Goal: Communication & Community: Answer question/provide support

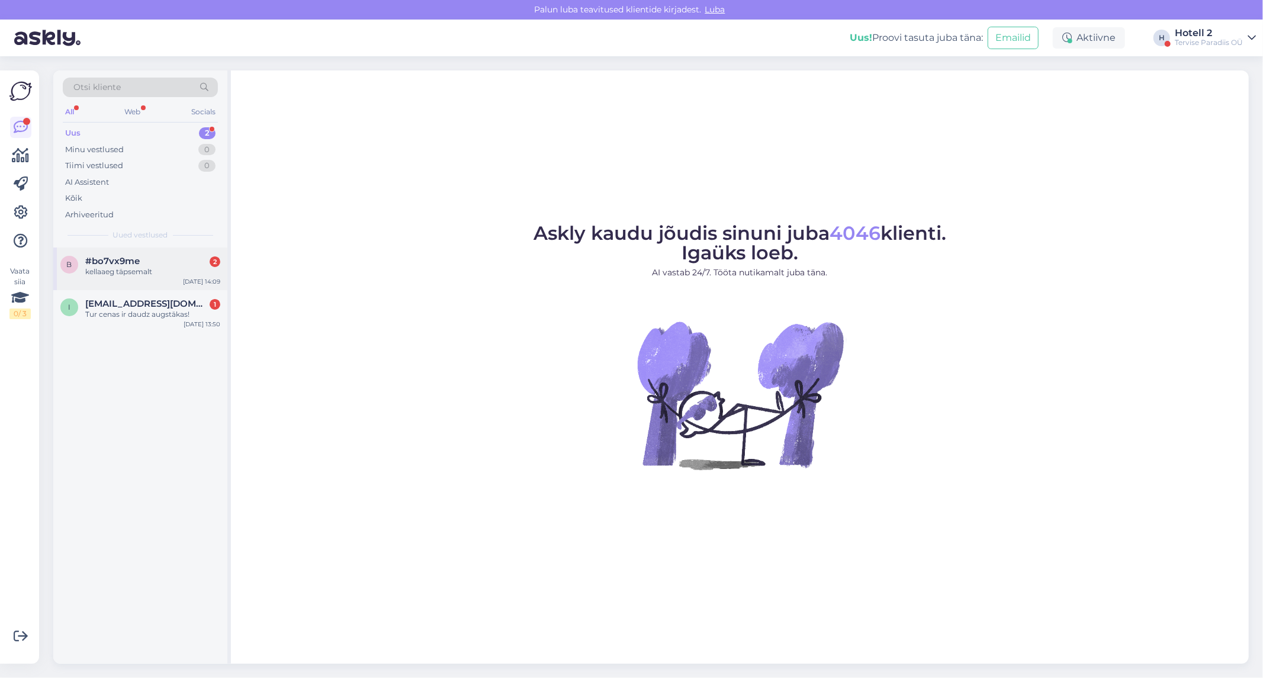
click at [208, 269] on div "kellaaeg täpsemalt" at bounding box center [152, 271] width 135 height 11
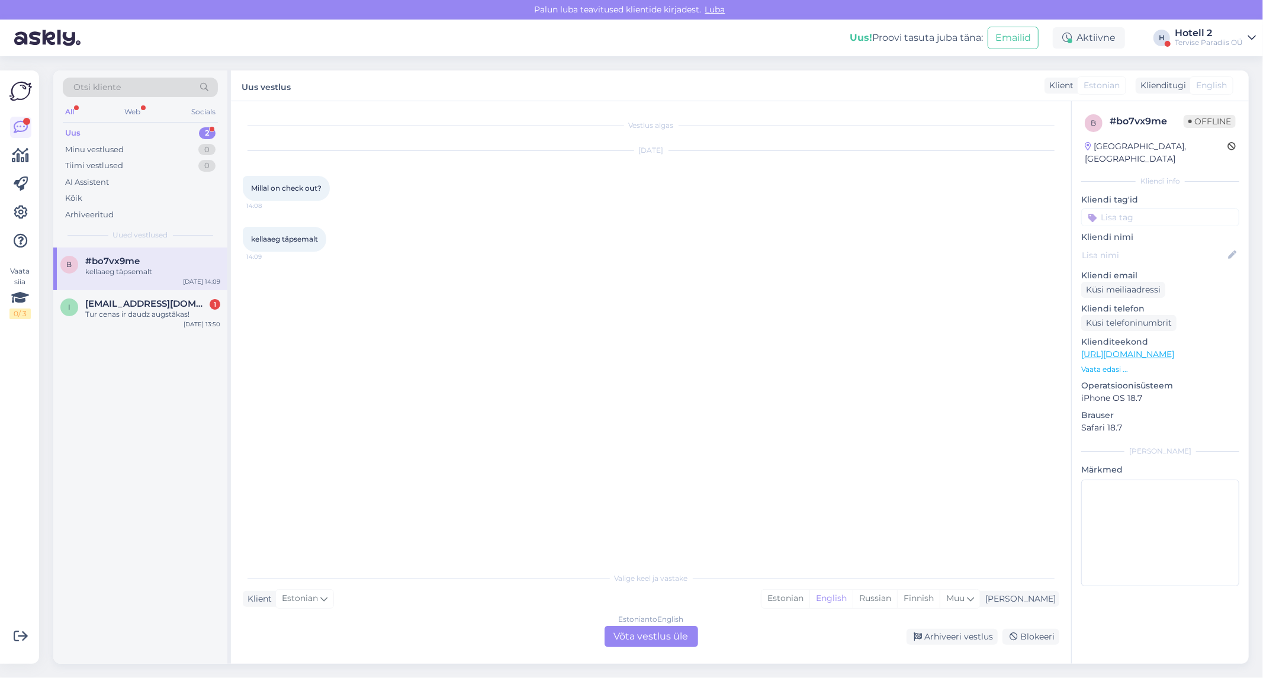
drag, startPoint x: 678, startPoint y: 640, endPoint x: 688, endPoint y: 644, distance: 10.7
click at [677, 641] on div "Estonian to English Võta vestlus üle" at bounding box center [651, 636] width 94 height 21
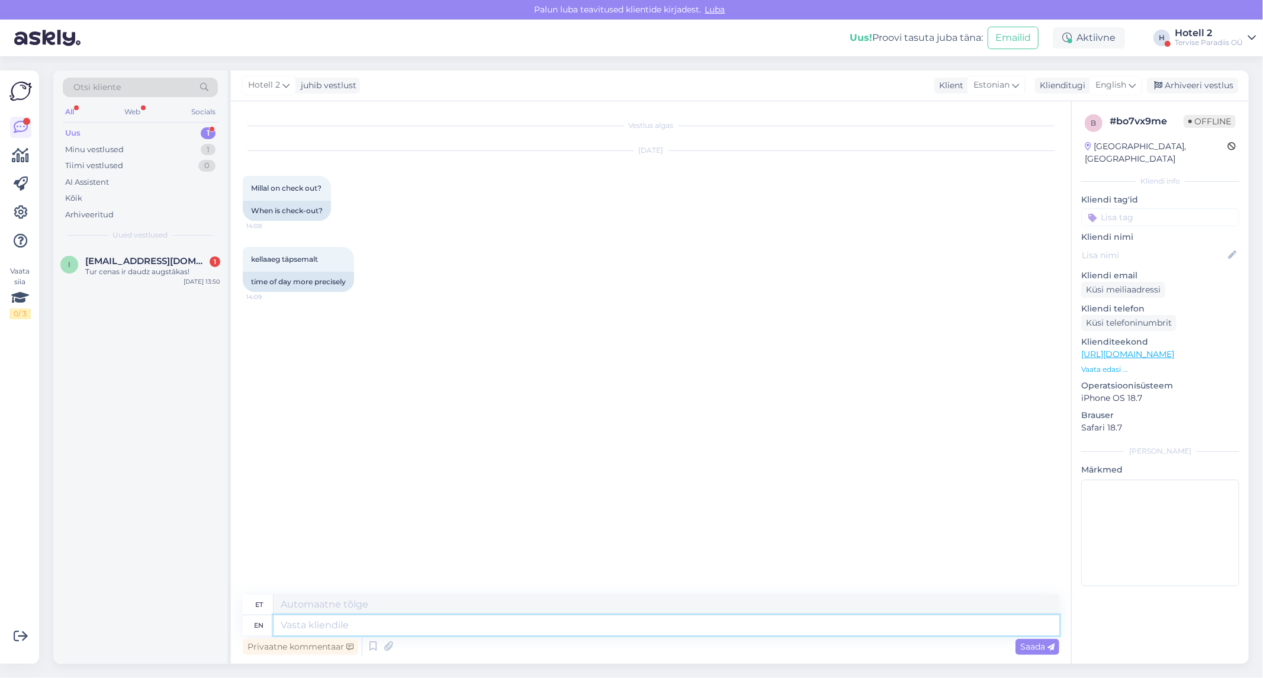
click at [646, 630] on textarea at bounding box center [667, 625] width 786 height 20
type textarea "Tere!"
type textarea "Tere! Check-out on"
type textarea "Tere! [GEOGRAPHIC_DATA]"
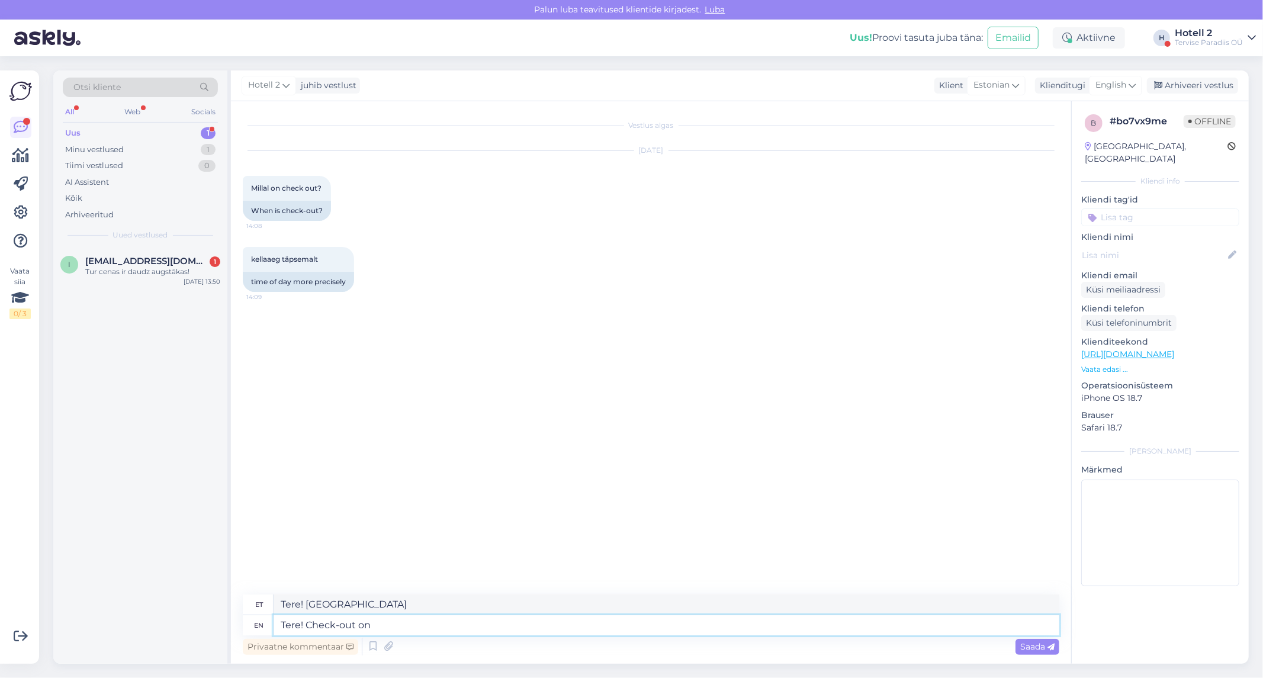
type textarea "Tere! Check-out on"
type textarea "Tere! Väljaregistreerimine"
type textarea "Tere! Check-out on [PERSON_NAME] 21"
type textarea "Tere! Väljaregistreerimine kellal"
type textarea "Tere! Check-out on [PERSON_NAME] 12"
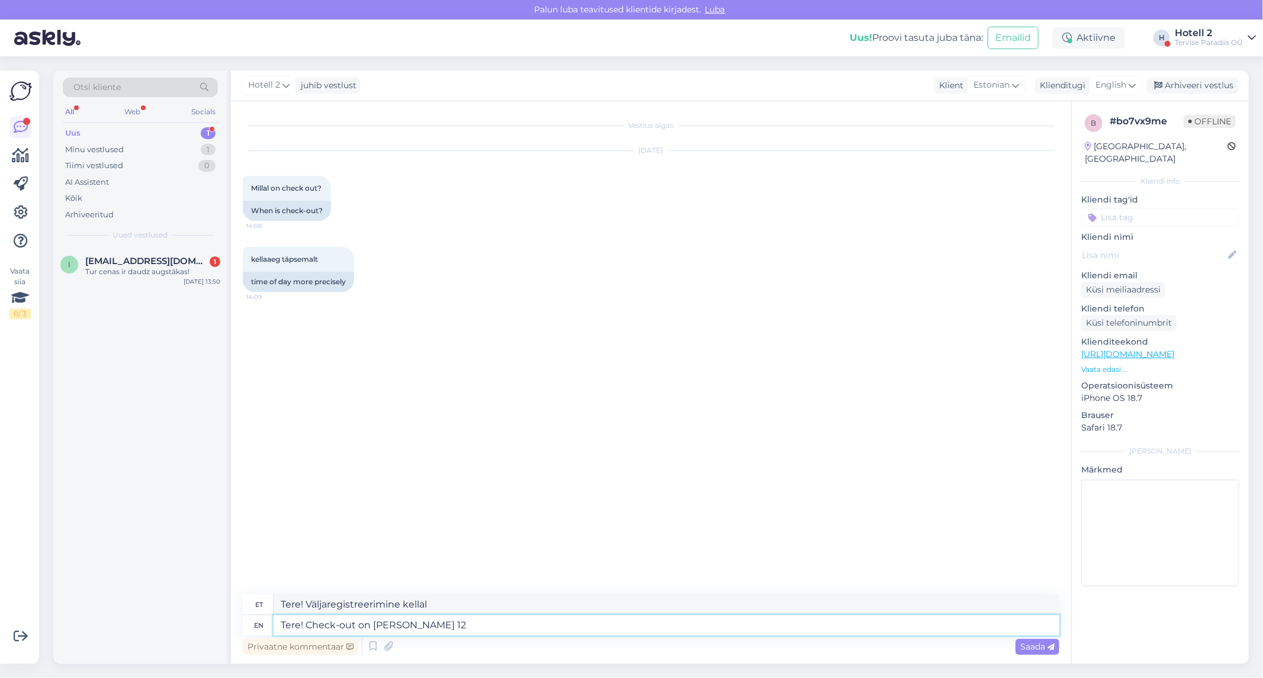
type textarea "Tere! Väljaregistreerimine [PERSON_NAME] 12-s"
type textarea "Tere! Check-out on [PERSON_NAME] 12"
click at [1124, 84] on span "English" at bounding box center [1110, 85] width 31 height 13
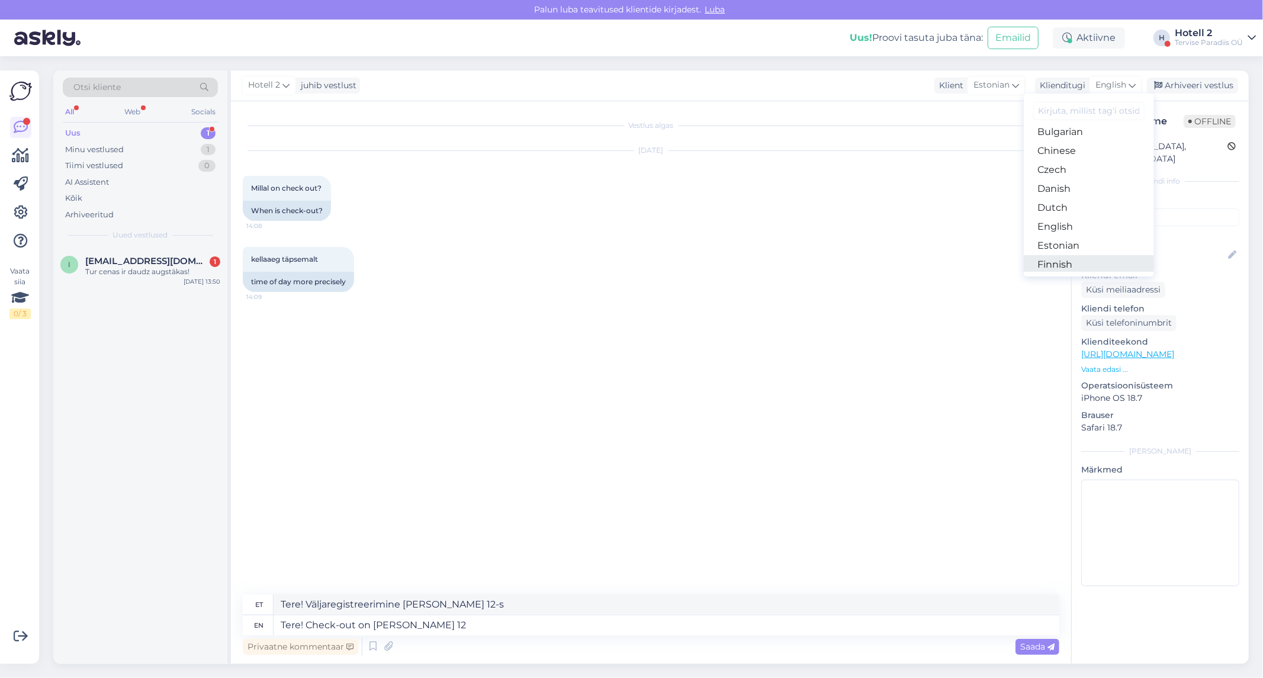
scroll to position [66, 0]
click at [1070, 229] on link "Estonian" at bounding box center [1089, 223] width 130 height 19
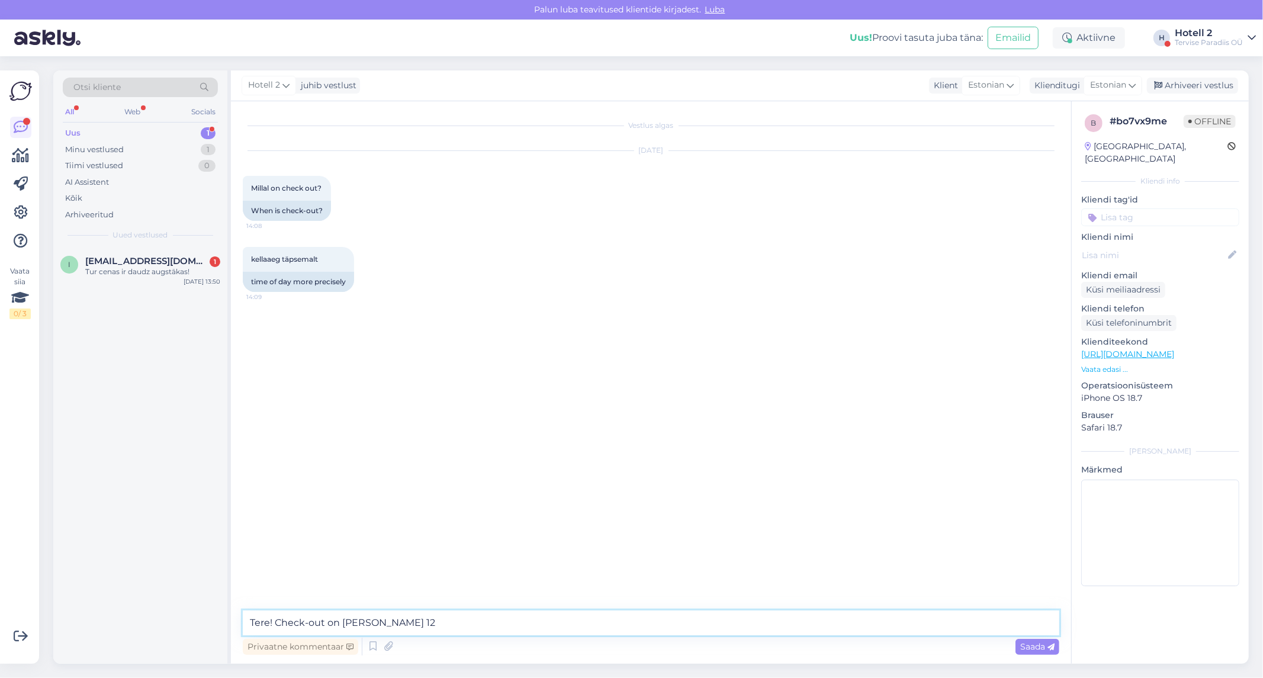
click at [641, 628] on textarea "Tere! Check-out on [PERSON_NAME] 12" at bounding box center [651, 622] width 816 height 25
type textarea "Tere! Check-out on [PERSON_NAME] 12."
click at [1045, 648] on span "Saada" at bounding box center [1037, 646] width 34 height 11
click at [206, 282] on div "[DATE] 13:50" at bounding box center [202, 281] width 37 height 9
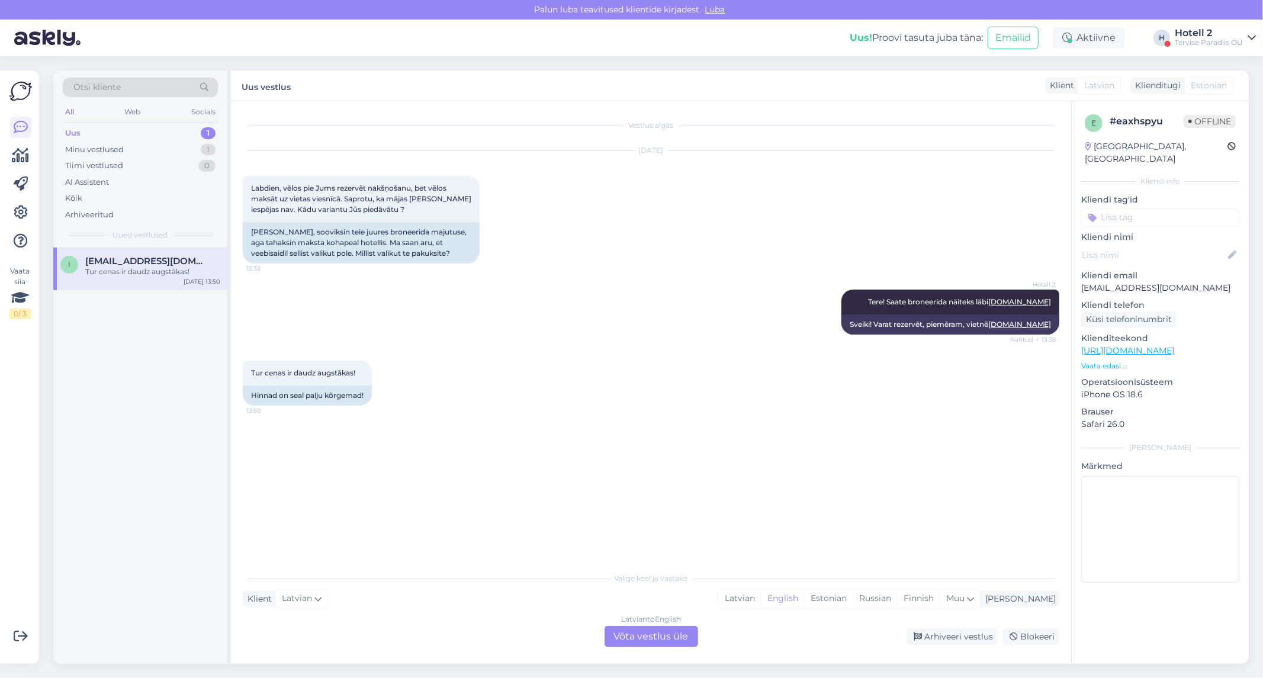
click at [651, 638] on div "Latvian to English Võta vestlus üle" at bounding box center [651, 636] width 94 height 21
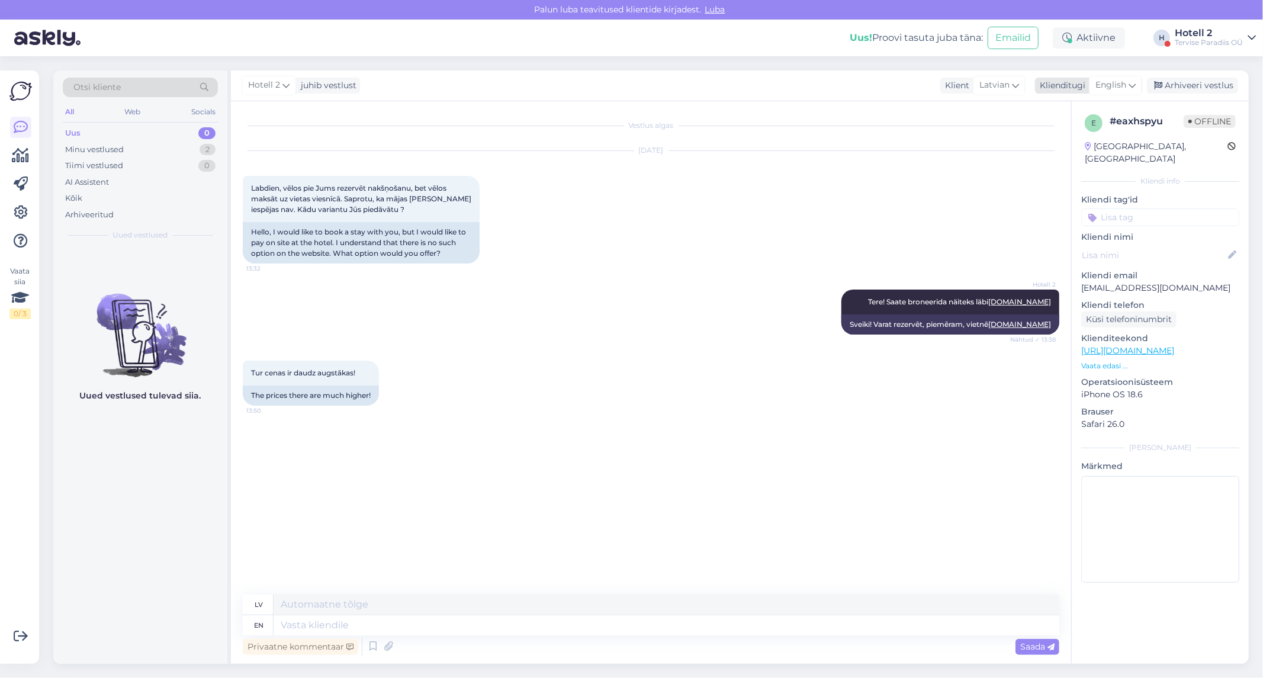
click at [1128, 85] on div "English" at bounding box center [1115, 85] width 53 height 19
click at [1086, 231] on link "Estonian" at bounding box center [1089, 223] width 130 height 19
click at [673, 625] on textarea at bounding box center [667, 625] width 786 height 20
type textarea "Tere"
type textarea "Sveiki"
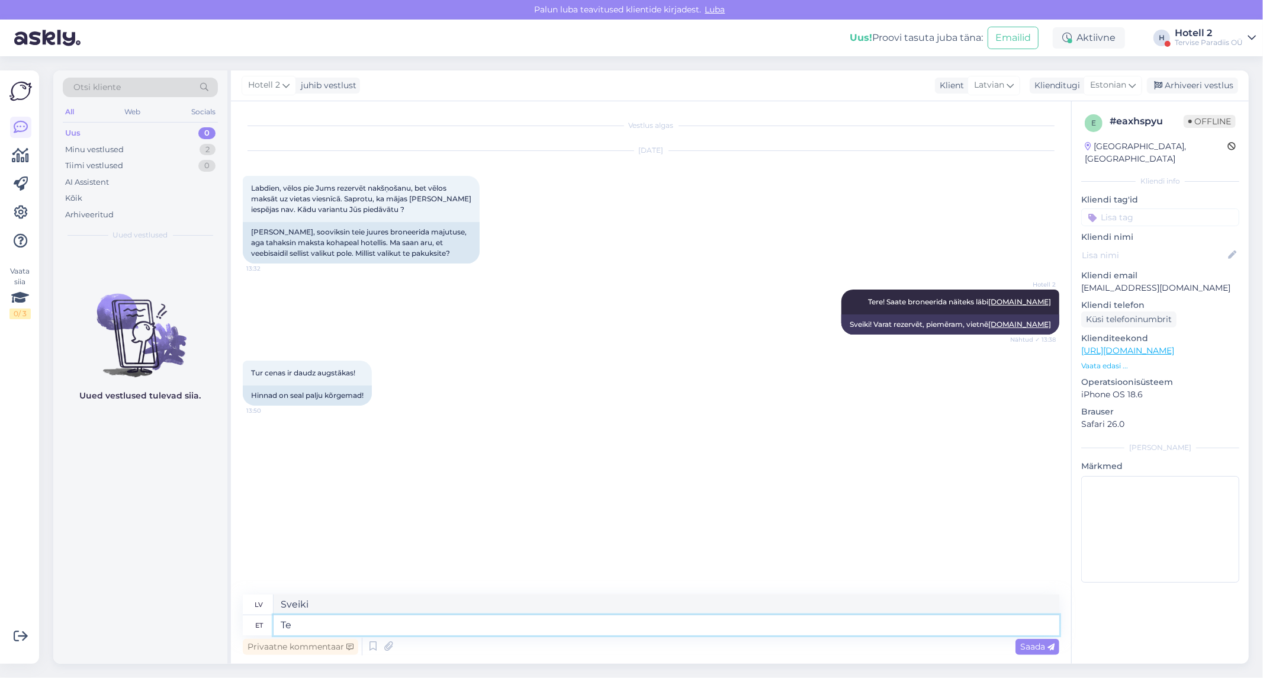
type textarea "T"
type textarea "Saate b"
type textarea "Jūs varat"
type textarea "Saate broneerida ka"
type textarea "[PERSON_NAME] rezervēt"
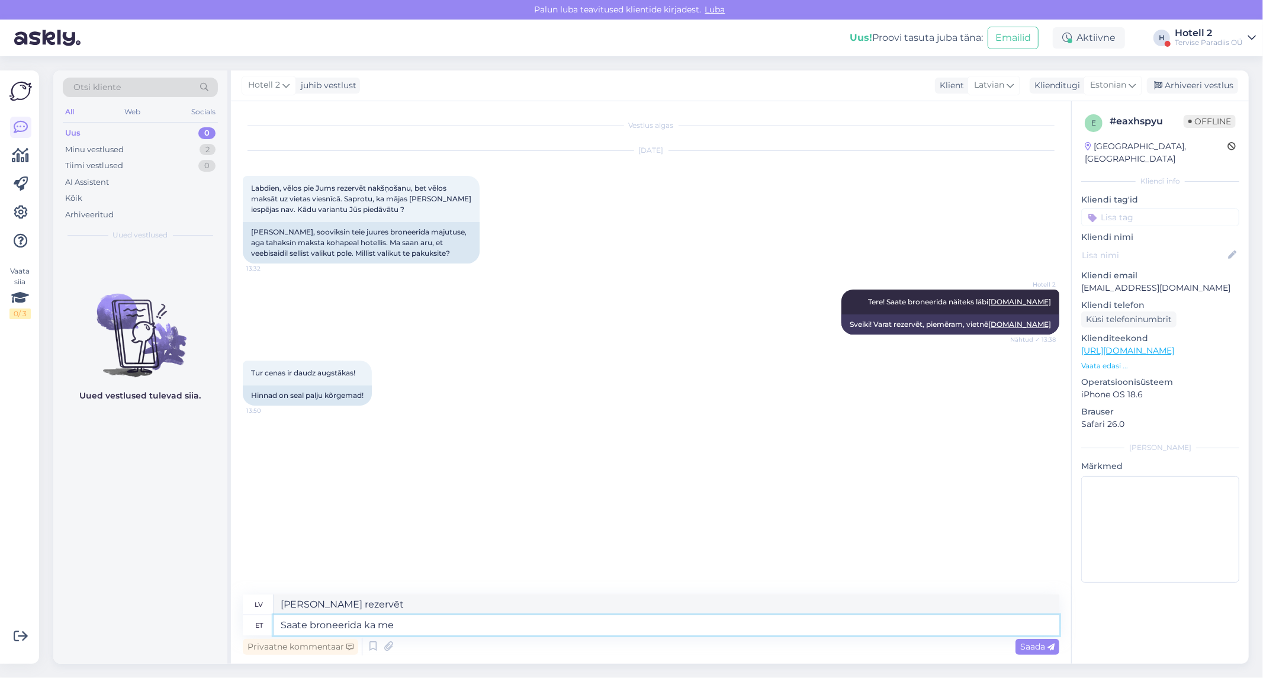
type textarea "Saate broneerida [PERSON_NAME]"
type textarea "[PERSON_NAME] mūs rezervēt"
type textarea "Saate broneerida ka meiliteel"
type textarea "[PERSON_NAME] rezervēt, rakstot uz e-pastu."
type textarea "Saate broneerida ka meiliteel [EMAIL_ADDRESS][DOMAIN_NAME]."
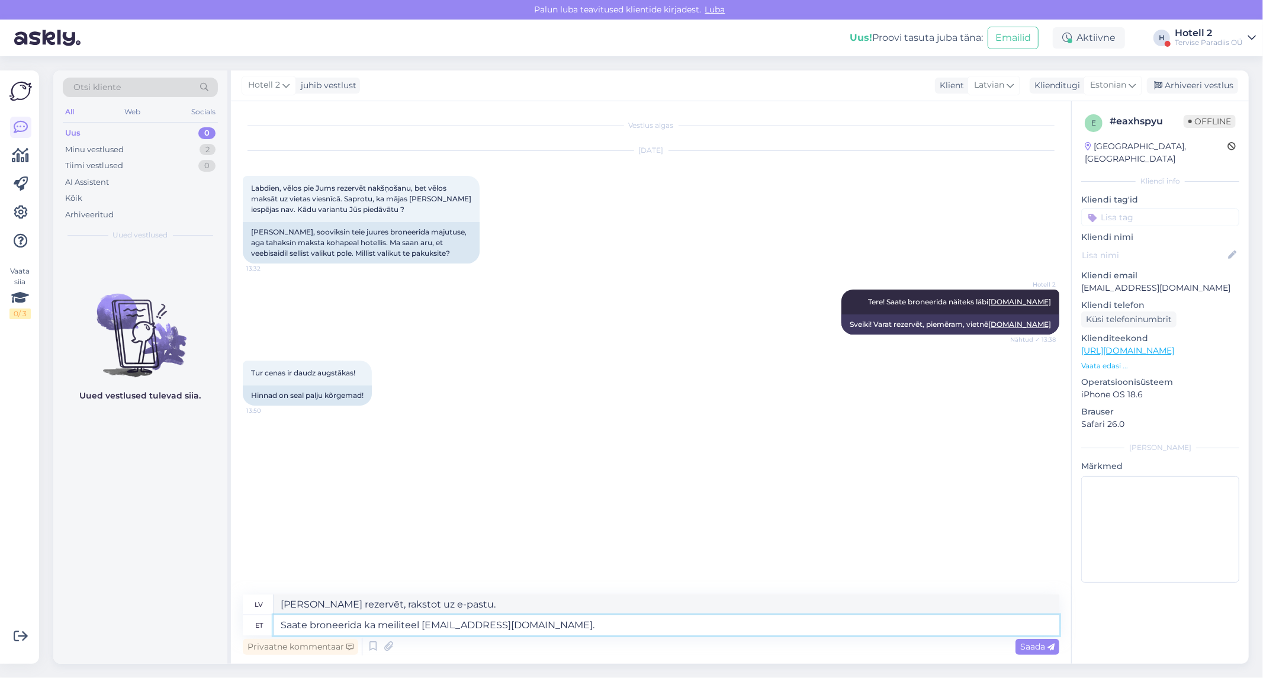
type textarea "[PERSON_NAME] rezervēt, rakstot uz e-pastu [EMAIL_ADDRESS][DOMAIN_NAME]"
type textarea "Saate broneerida ka meiliteel [EMAIL_ADDRESS][DOMAIN_NAME]. K"
type textarea "[PERSON_NAME] rezervēt, rakstot uz e-pastu [EMAIL_ADDRESS][DOMAIN_NAME]."
type textarea "Saate broneerida ka meiliteel [EMAIL_ADDRESS][DOMAIN_NAME]. Kahjuks"
type textarea "Rezervēt var arī pa e-pastu [EMAIL_ADDRESS][DOMAIN_NAME]. [GEOGRAPHIC_DATA]"
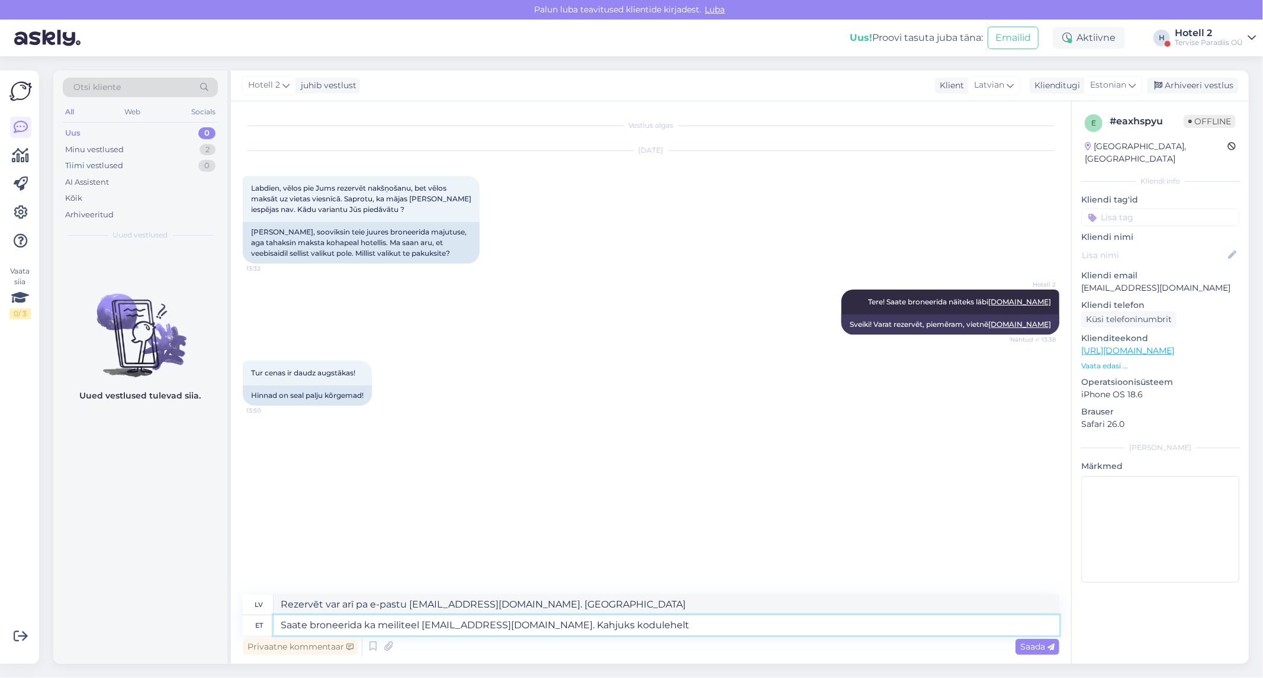
type textarea "Saate broneerida ka meiliteel [EMAIL_ADDRESS][DOMAIN_NAME]. Kahjuks kodulehelt"
type textarea "[PERSON_NAME] rezervēt, rakstot uz e-pastu [EMAIL_ADDRESS][DOMAIN_NAME]. Diemžē…"
type textarea "Saate broneerida ka meiliteel [EMAIL_ADDRESS][DOMAIN_NAME]. Kahjuks kodulehelt …"
type textarea "[PERSON_NAME] veikt rezervāciju, rakstot uz e-pastu [EMAIL_ADDRESS][DOMAIN_NAME…"
type textarea "Saate broneerida ka meiliteel [EMAIL_ADDRESS][DOMAIN_NAME]. Kahjuks kodulehelt …"
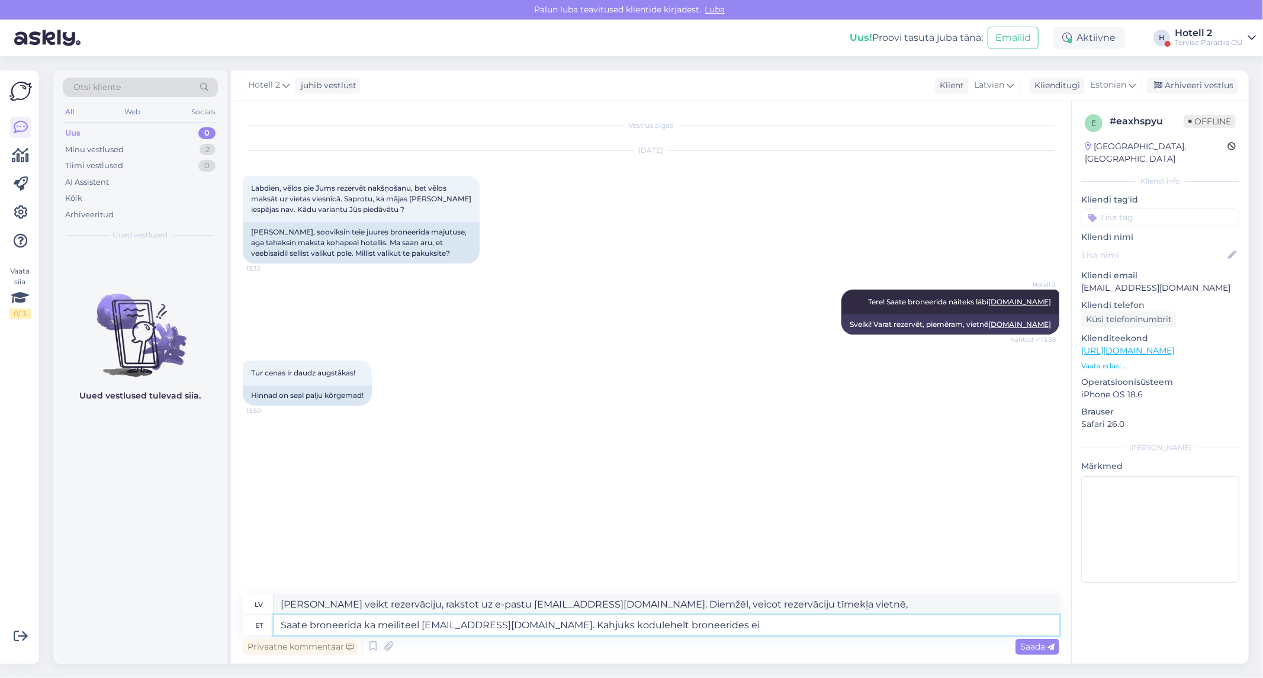
type textarea "[PERSON_NAME] rezervēt, rakstot uz e-pastu [EMAIL_ADDRESS][DOMAIN_NAME]. Diemžē…"
type textarea "Saate broneerida ka meiliteel [EMAIL_ADDRESS][DOMAIN_NAME]. Kahjuks kodulehelt …"
type textarea "[PERSON_NAME] rezervēt, rakstot uz e-pastu [EMAIL_ADDRESS][DOMAIN_NAME]. Diemžē…"
type textarea "Saate broneerida ka meiliteel [EMAIL_ADDRESS][DOMAIN_NAME]. Kahjuks kodulehelt …"
type textarea "Rezervēt var arī pa e-pastu [EMAIL_ADDRESS][DOMAIN_NAME]. Diemžēl, veicot rezer…"
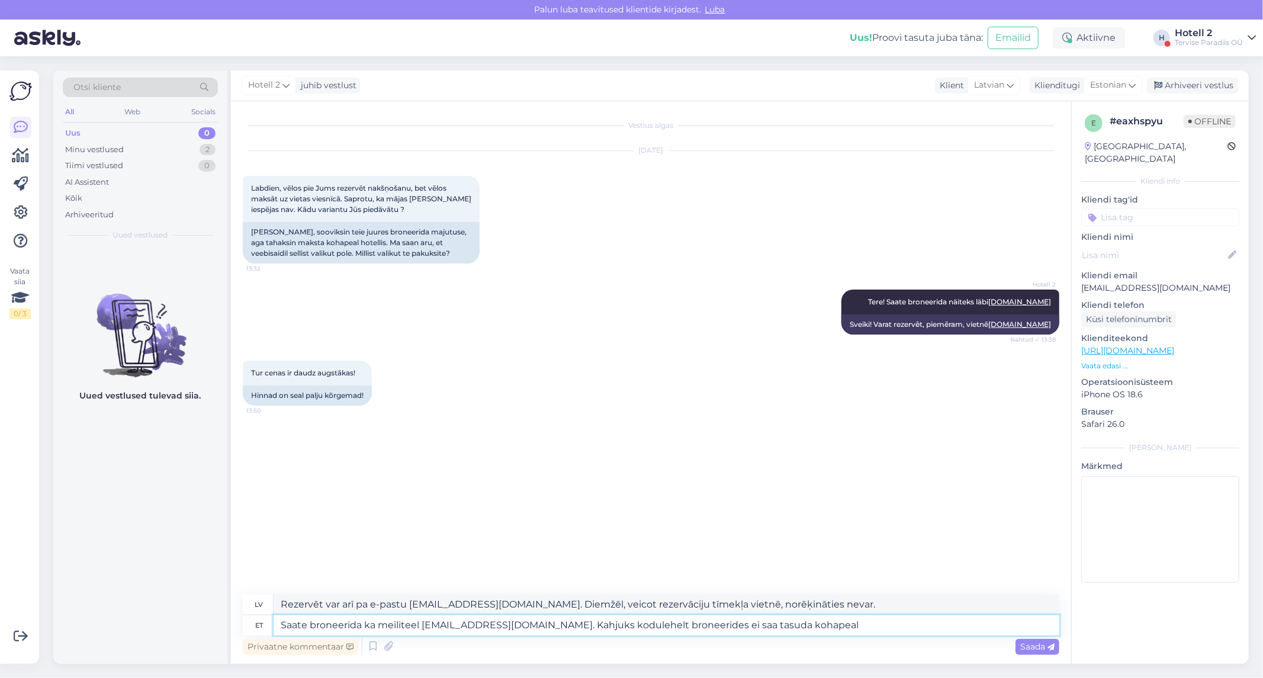
type textarea "Saate broneerida ka meiliteel [EMAIL_ADDRESS][DOMAIN_NAME]. Kahjuks kodulehelt …"
type textarea "Rezervēt var arī pa e-pastu [EMAIL_ADDRESS][DOMAIN_NAME]. Diemžēl, veicot rezer…"
type textarea "Saate broneerida ka meiliteel [EMAIL_ADDRESS][DOMAIN_NAME]. Kahjuks kodulehelt …"
click at [1016, 642] on div "Saada" at bounding box center [1037, 647] width 44 height 16
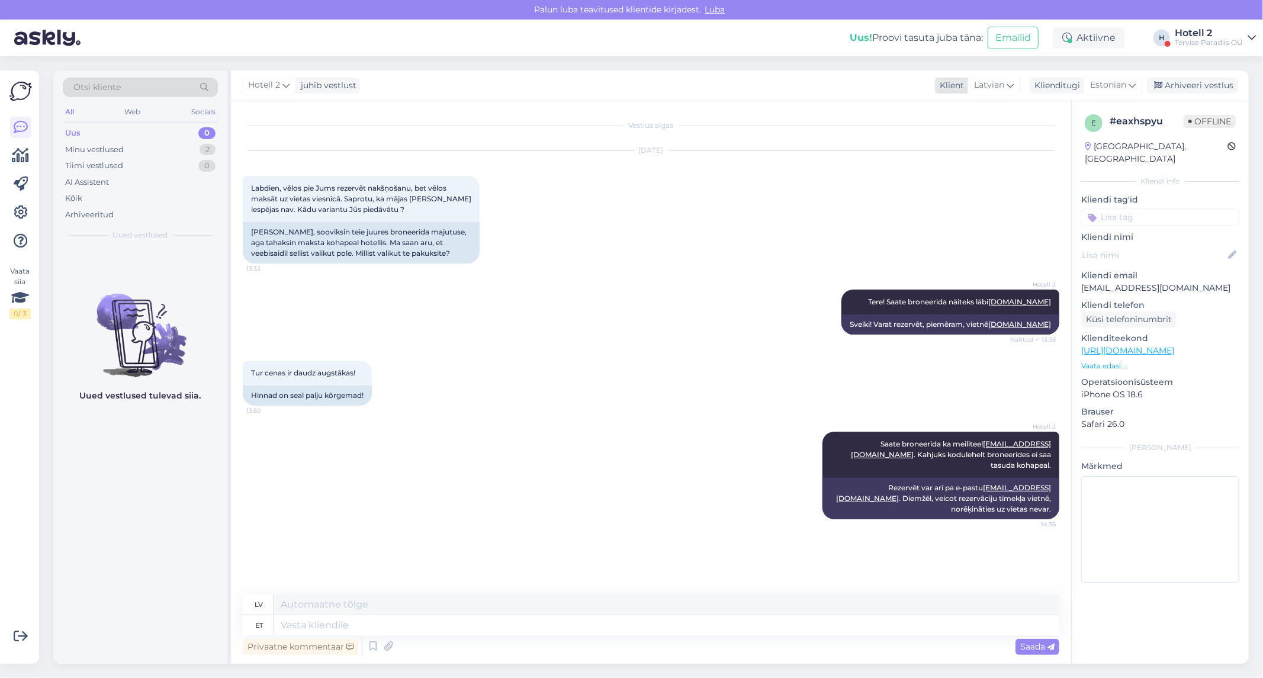
drag, startPoint x: 1209, startPoint y: 85, endPoint x: 1048, endPoint y: 83, distance: 161.0
click at [1209, 85] on div "Arhiveeri vestlus" at bounding box center [1192, 86] width 91 height 16
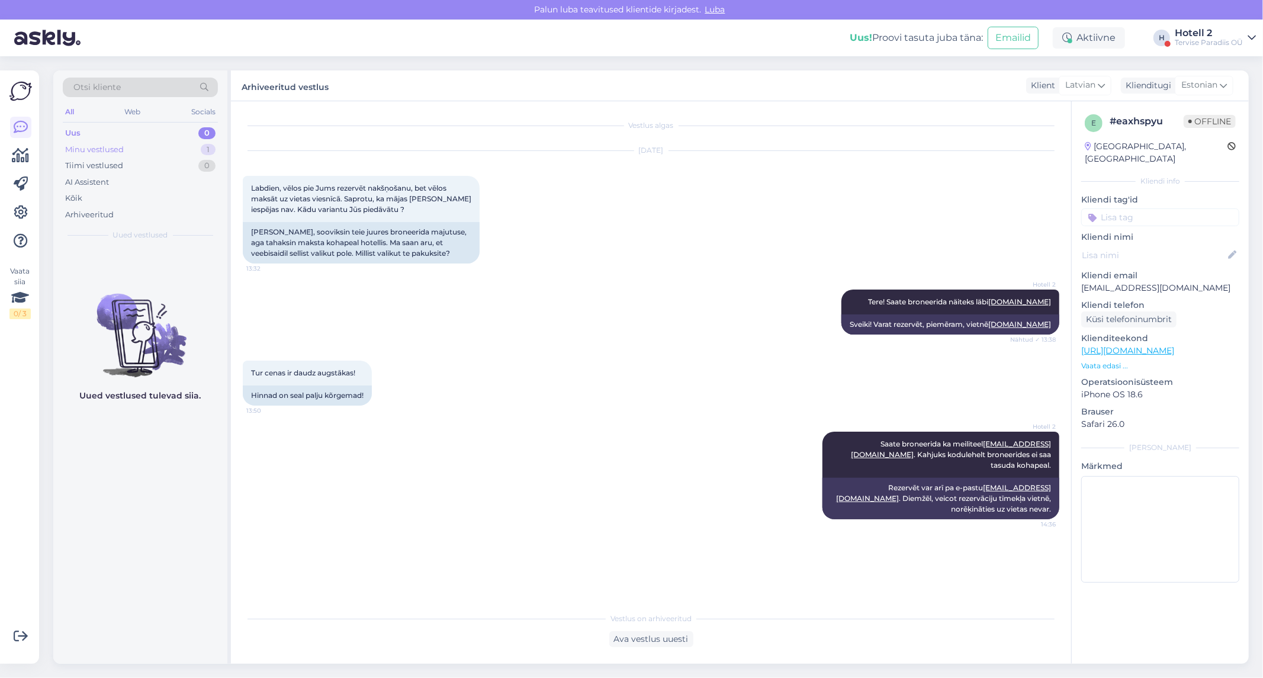
click at [173, 154] on div "Minu vestlused 1" at bounding box center [140, 150] width 155 height 17
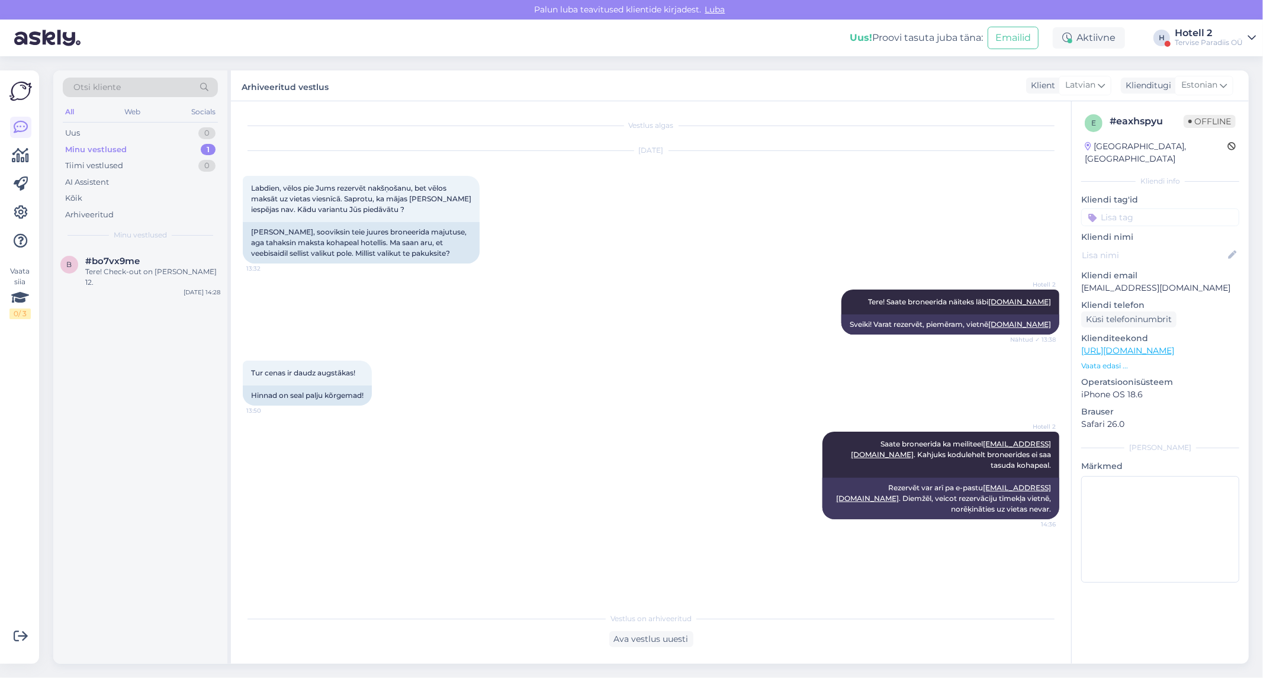
click at [181, 300] on div "b #bo7vx9me Tere! Check-out on [PERSON_NAME] 12. [DATE] 14:28" at bounding box center [140, 455] width 174 height 416
click at [176, 280] on div "b #bo7vx9me Tere! Check-out on [PERSON_NAME] 12. [DATE] 14:28" at bounding box center [140, 273] width 174 height 53
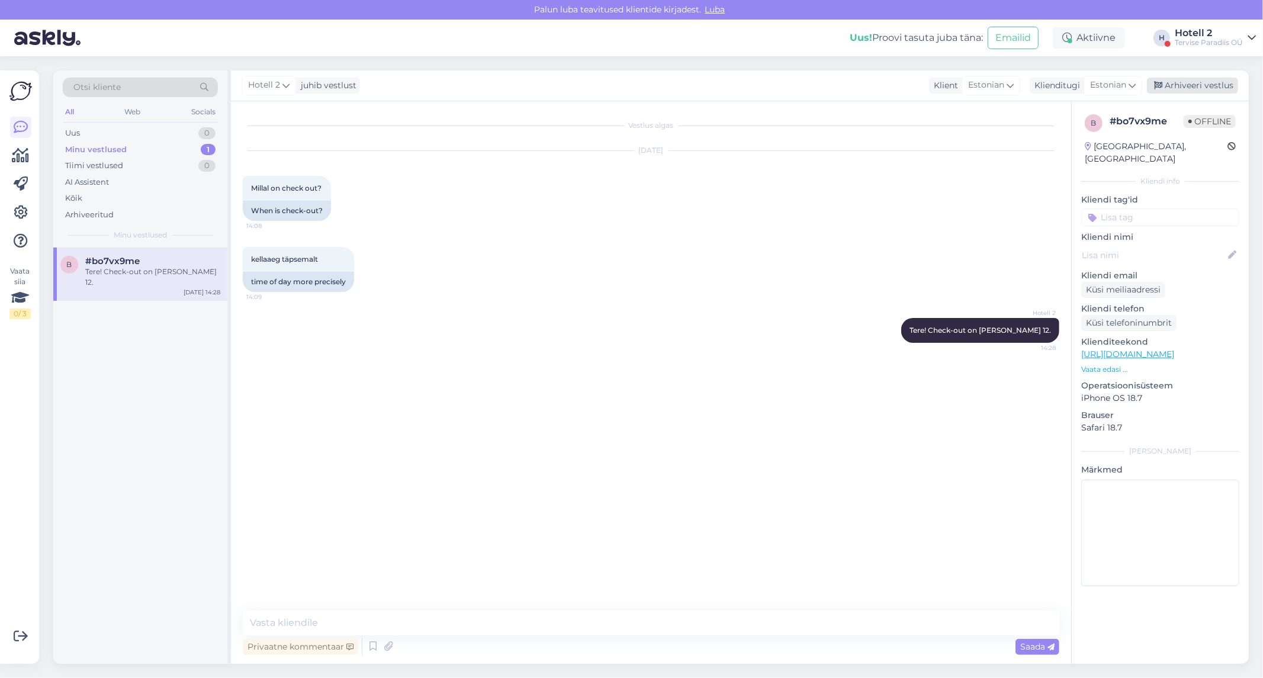
drag, startPoint x: 1187, startPoint y: 85, endPoint x: 1181, endPoint y: 82, distance: 6.6
click at [1186, 83] on div "Arhiveeri vestlus" at bounding box center [1192, 86] width 91 height 16
